Goal: Use online tool/utility

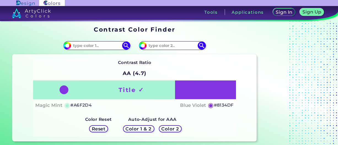
click at [108, 46] on input at bounding box center [96, 45] width 51 height 7
paste input "#164b96"
type input "#164b96"
click at [126, 44] on img at bounding box center [126, 46] width 10 height 10
type input "#164b96"
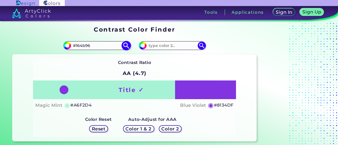
type input "#164B96"
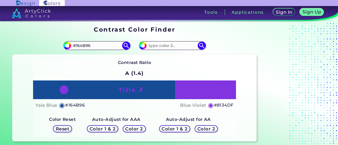
click at [107, 129] on h5 "Color 1 & 2" at bounding box center [102, 129] width 24 height 4
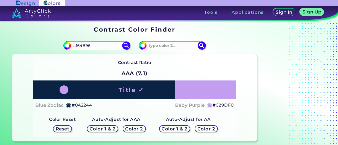
click at [131, 130] on h5 "Color 2" at bounding box center [134, 129] width 16 height 4
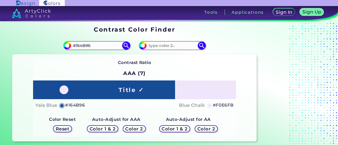
click at [209, 130] on h5 "Color 2" at bounding box center [206, 129] width 16 height 4
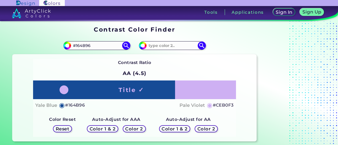
click at [209, 130] on h5 "Color 2" at bounding box center [206, 129] width 16 height 4
click at [137, 129] on h5 "Color 2" at bounding box center [134, 129] width 16 height 4
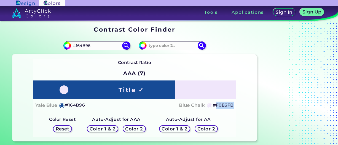
drag, startPoint x: 234, startPoint y: 104, endPoint x: 215, endPoint y: 103, distance: 19.3
click at [215, 103] on div "Title ✓ Text ✓ Yale Blue ◉ #164B96 Blue Chalk ◉ #F0E6FB" at bounding box center [134, 96] width 203 height 31
copy h5 "F0E6FB"
drag, startPoint x: 88, startPoint y: 105, endPoint x: 64, endPoint y: 103, distance: 24.3
click at [64, 103] on div "Yale Blue ◉ #164B96 Blue Chalk ◉ #F0E6FB" at bounding box center [134, 106] width 198 height 8
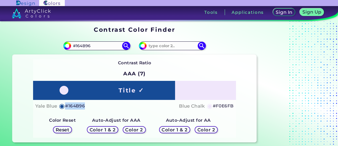
copy div "◉ #164B96"
